Goal: Information Seeking & Learning: Understand process/instructions

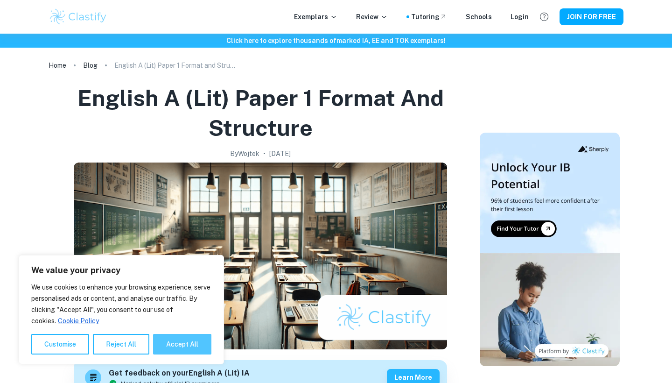
click at [178, 346] on button "Accept All" at bounding box center [182, 344] width 58 height 21
checkbox input "true"
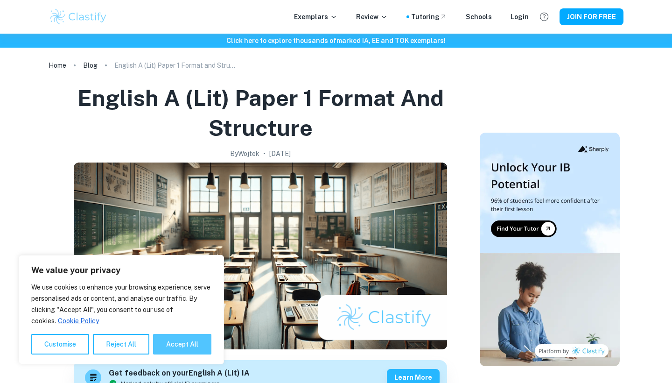
checkbox input "true"
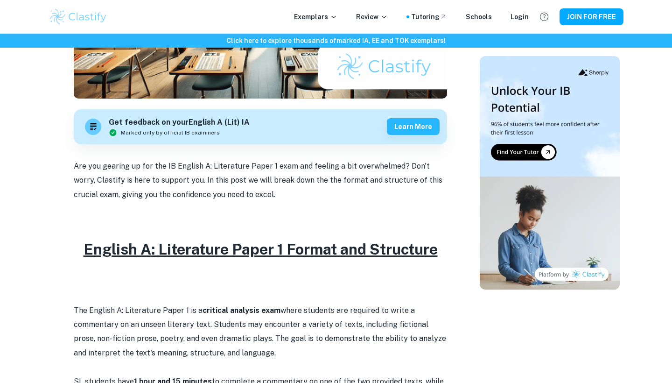
scroll to position [263, 0]
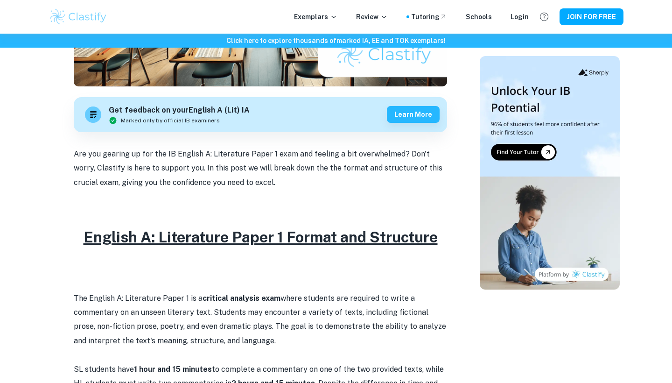
click at [219, 323] on p "The English A: Literature Paper 1 is a critical analysis exam where students ar…" at bounding box center [260, 319] width 373 height 57
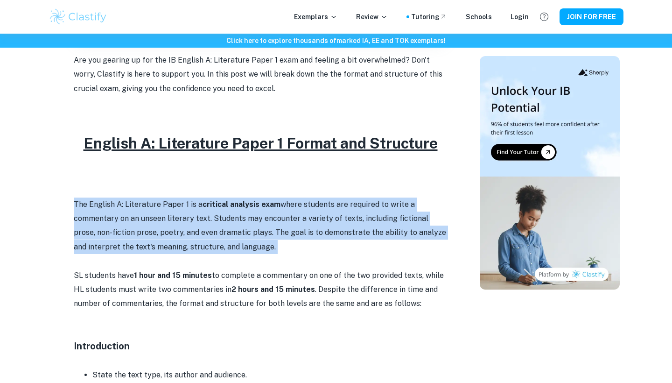
click at [219, 325] on p at bounding box center [260, 332] width 373 height 14
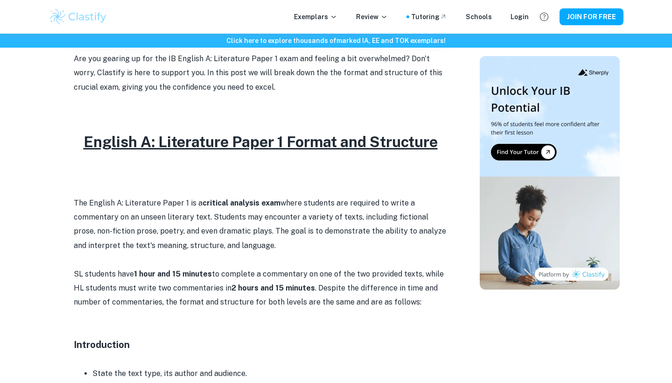
click at [222, 301] on p "SL students have 1 hour and 15 minutes to complete a commentary on one of the t…" at bounding box center [260, 288] width 373 height 42
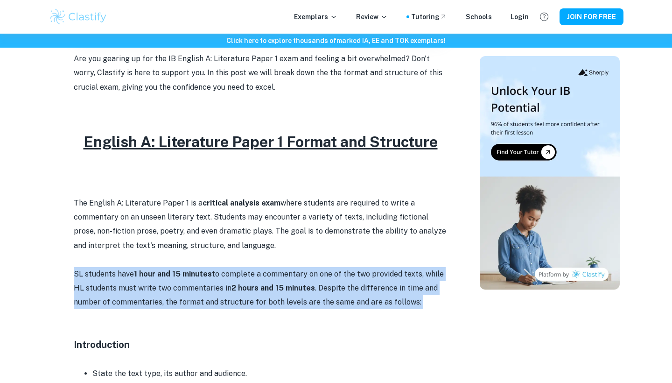
click at [222, 301] on p "SL students have 1 hour and 15 minutes to complete a commentary on one of the t…" at bounding box center [260, 288] width 373 height 42
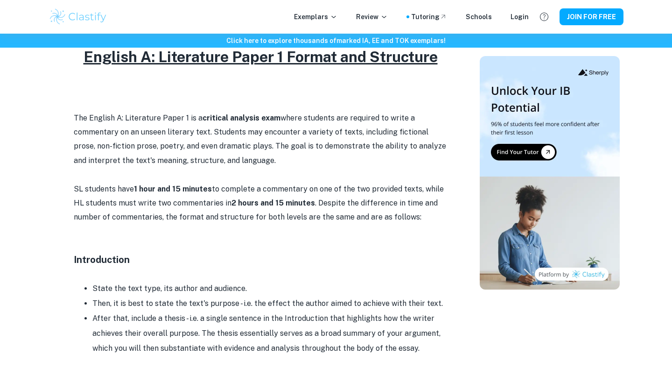
scroll to position [448, 0]
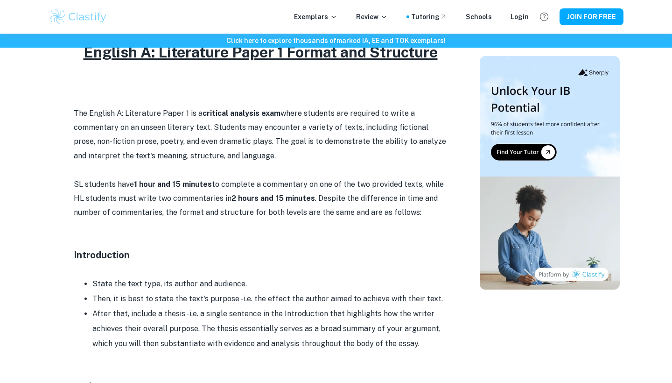
click at [209, 291] on li "Then, it is best to state the text's purpose - i.e. the effect the author aimed…" at bounding box center [269, 298] width 355 height 15
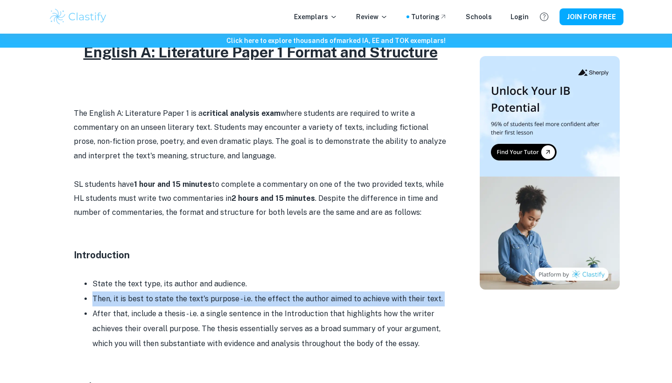
click at [209, 291] on li "Then, it is best to state the text's purpose - i.e. the effect the author aimed…" at bounding box center [269, 298] width 355 height 15
click at [203, 253] on h4 "Introduction" at bounding box center [260, 255] width 373 height 14
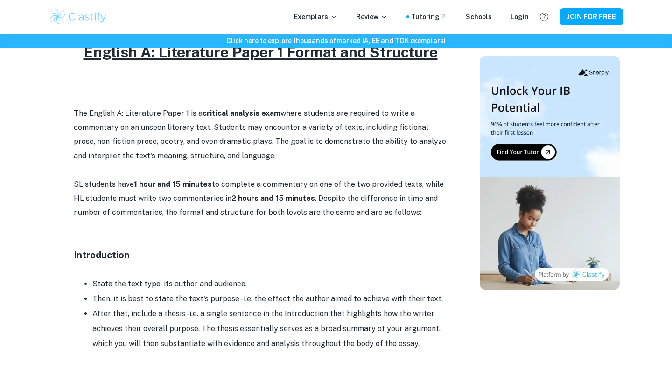
click at [203, 276] on li "State the text type, its author and audience." at bounding box center [269, 283] width 355 height 15
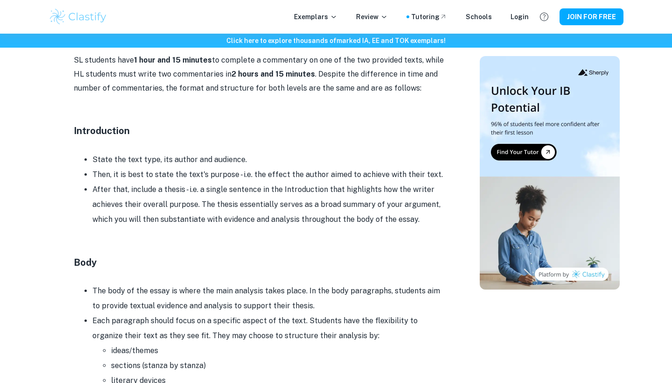
scroll to position [577, 0]
